Goal: Task Accomplishment & Management: Use online tool/utility

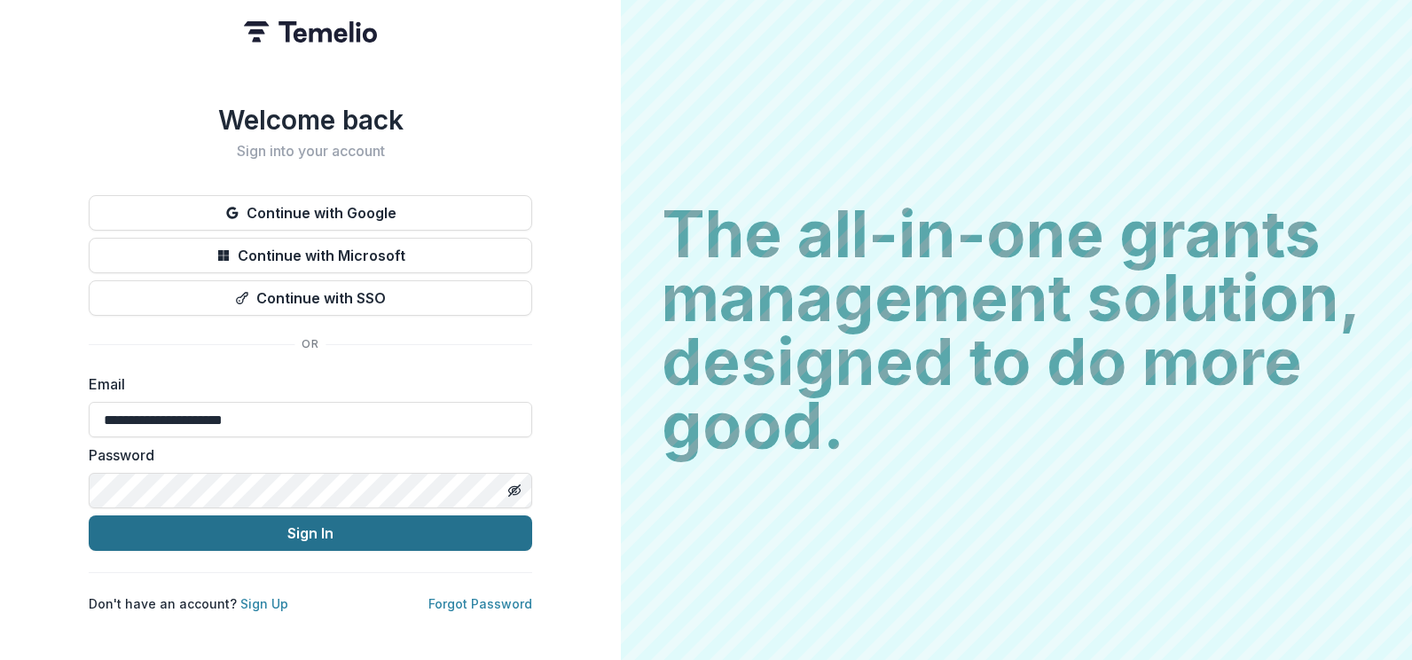
click at [302, 519] on button "Sign In" at bounding box center [310, 532] width 443 height 35
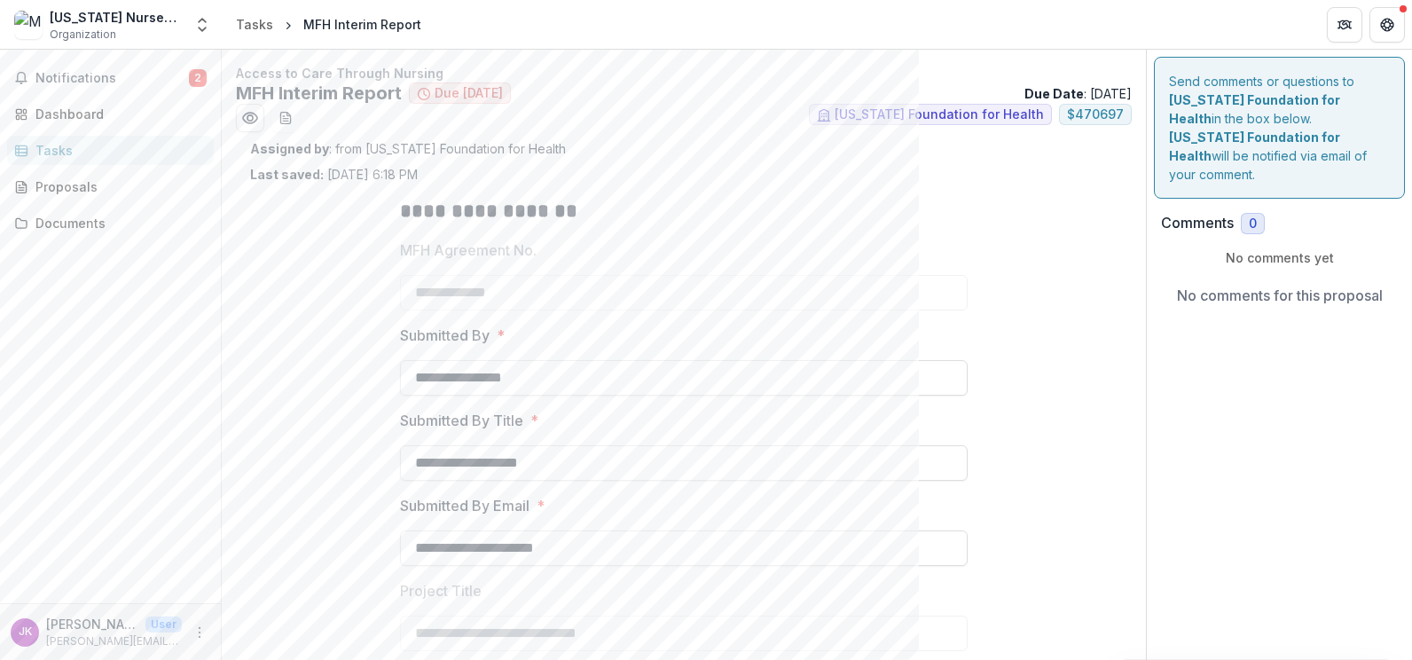
click at [698, 178] on div "Assigned by : from [US_STATE] Foundation for Health Last saved: [DATE] 6:18 PM" at bounding box center [683, 161] width 867 height 44
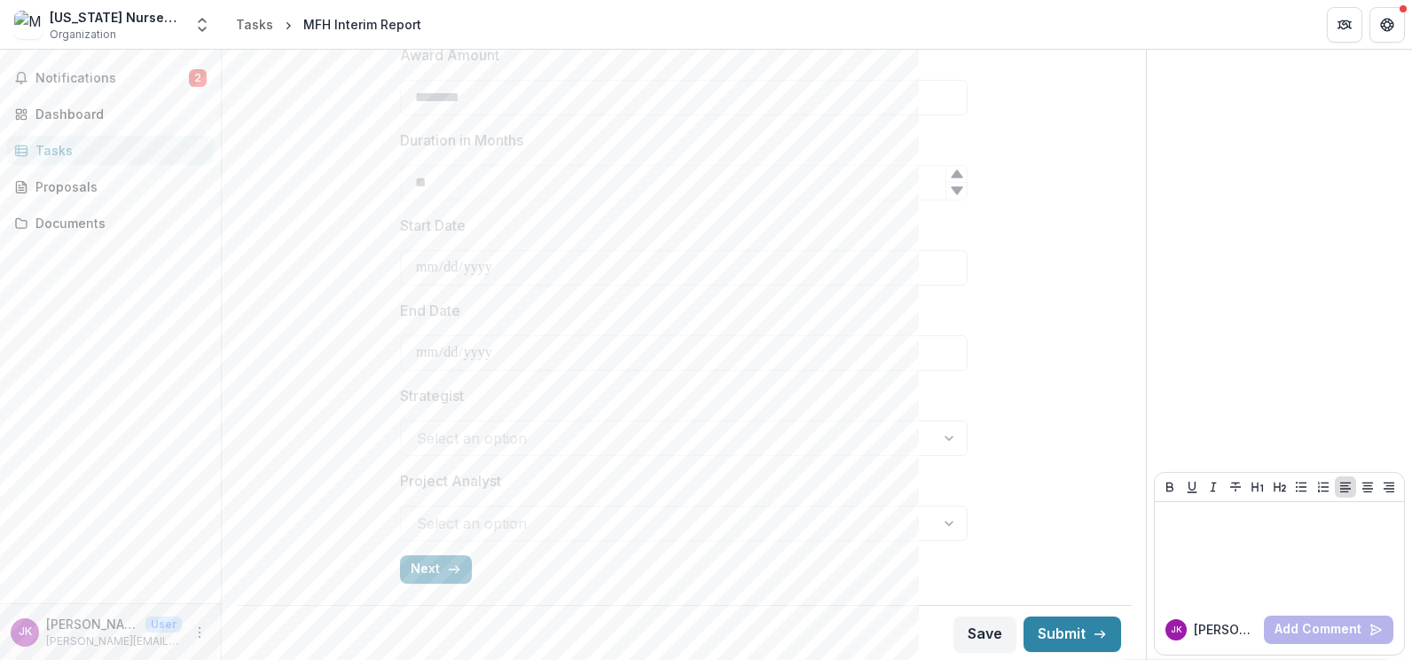
scroll to position [623, 0]
click at [432, 565] on button "Next" at bounding box center [436, 567] width 72 height 28
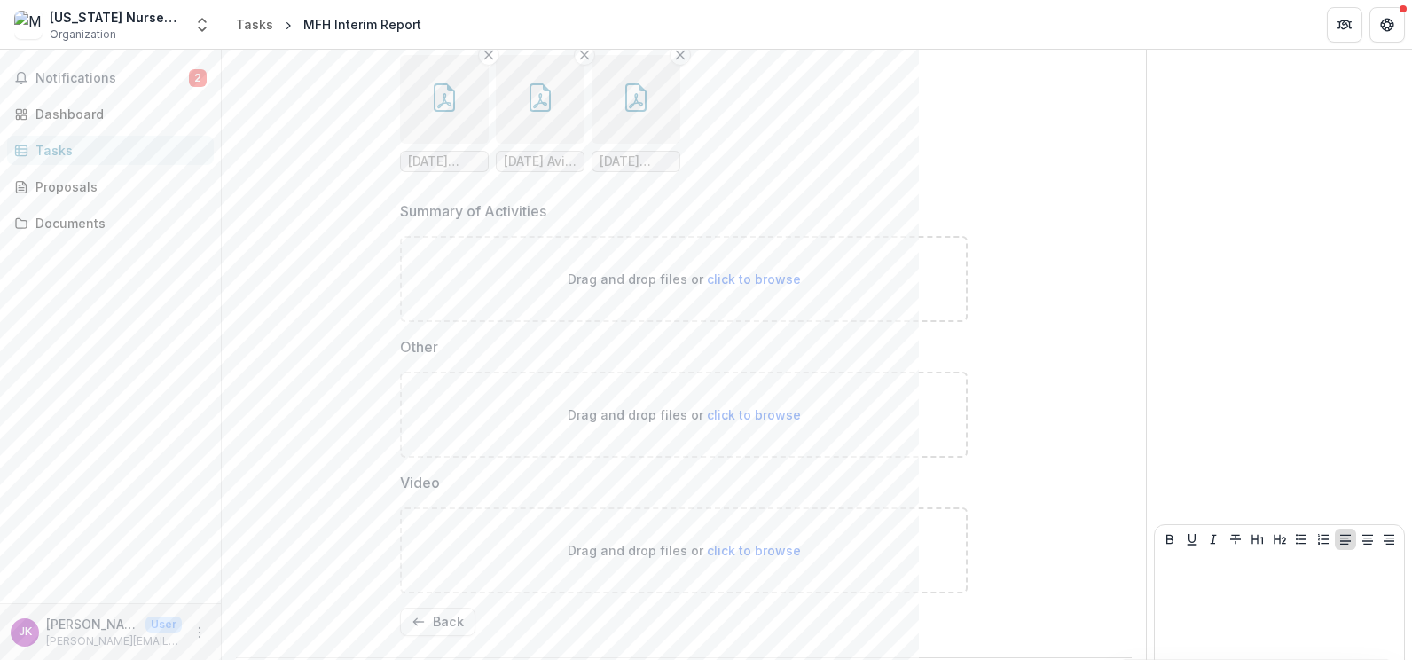
scroll to position [1935, 0]
